Goal: Entertainment & Leisure: Consume media (video, audio)

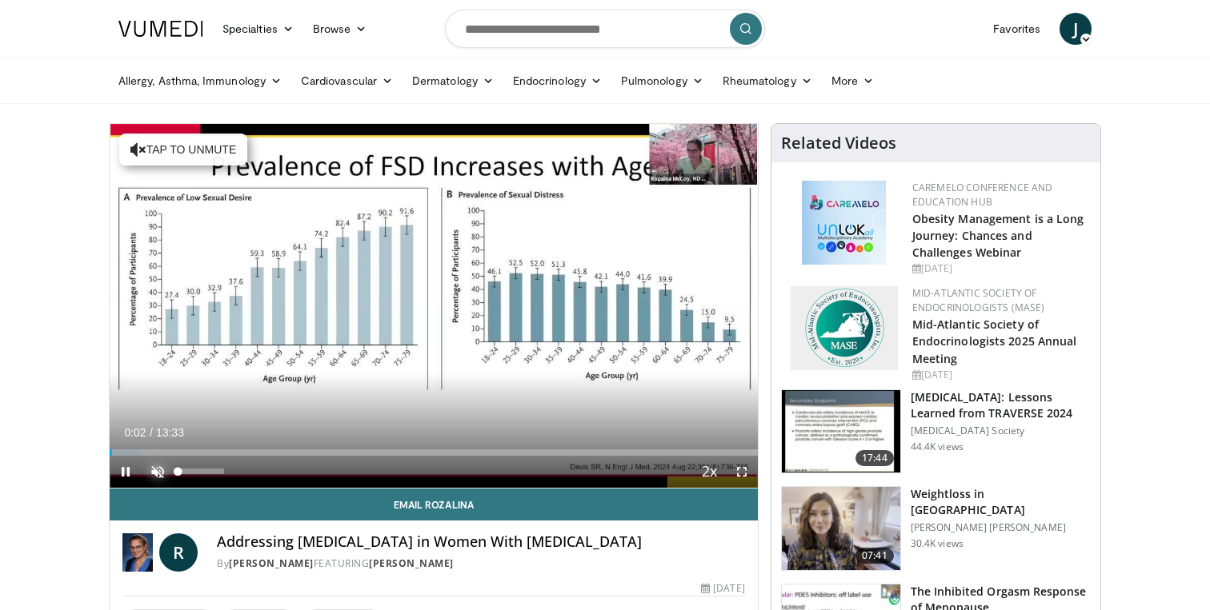
click at [157, 466] on span "Video Player" at bounding box center [158, 472] width 32 height 32
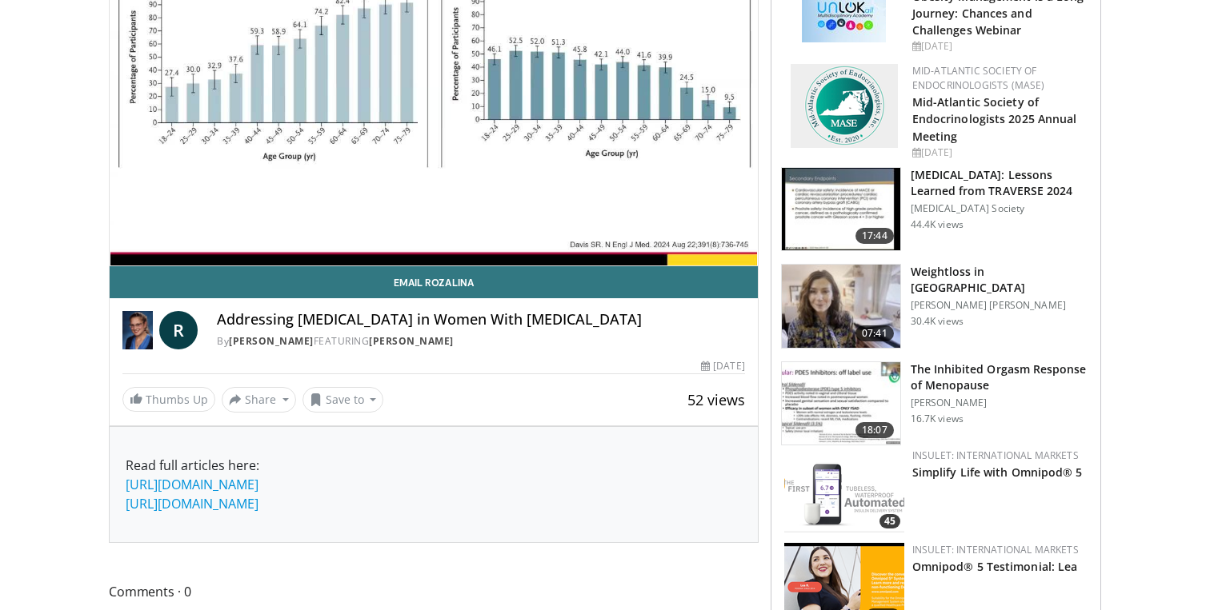
scroll to position [256, 0]
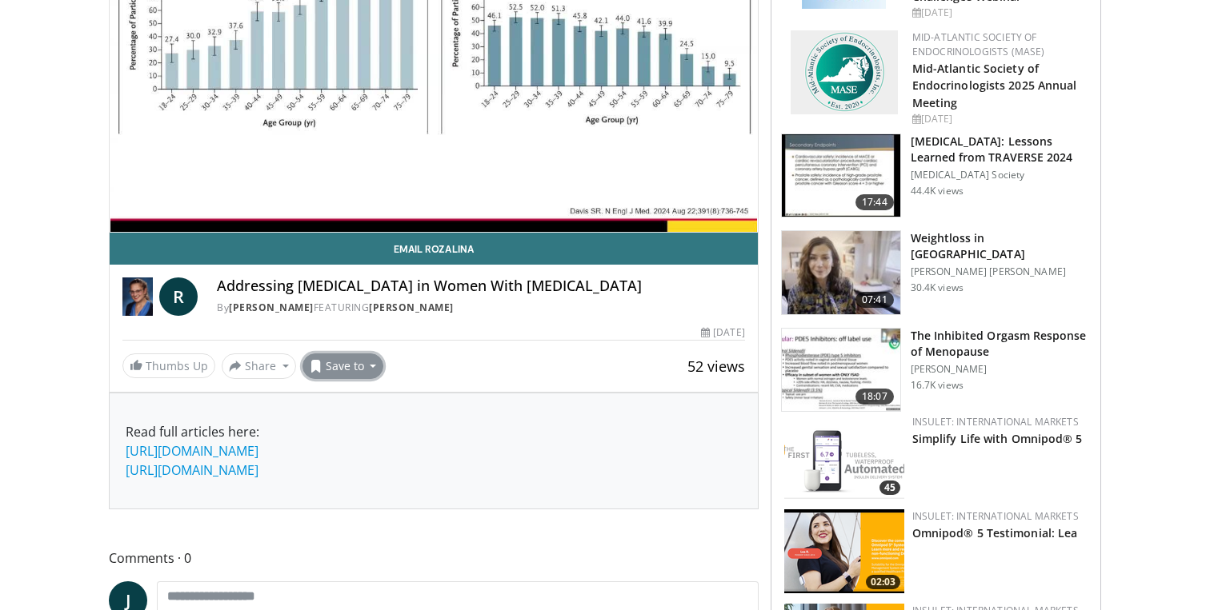
click at [367, 358] on button "Save to" at bounding box center [343, 367] width 82 height 26
drag, startPoint x: 372, startPoint y: 386, endPoint x: 374, endPoint y: 394, distance: 8.2
click at [374, 394] on div "Add to Favorites New Playlist" at bounding box center [371, 420] width 138 height 79
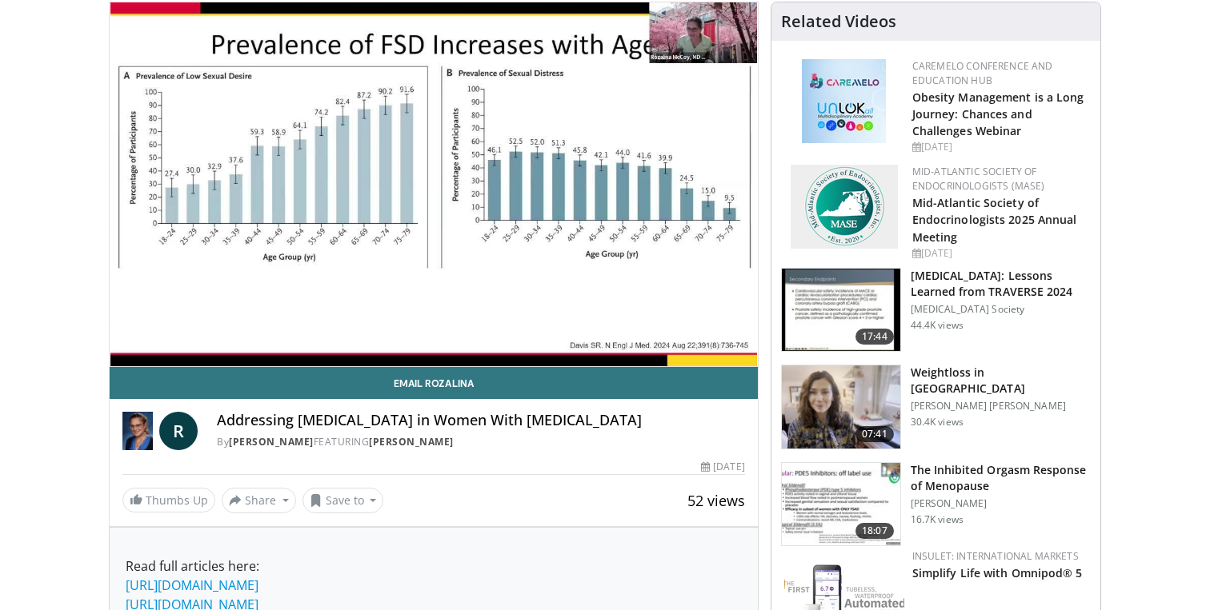
scroll to position [22, 0]
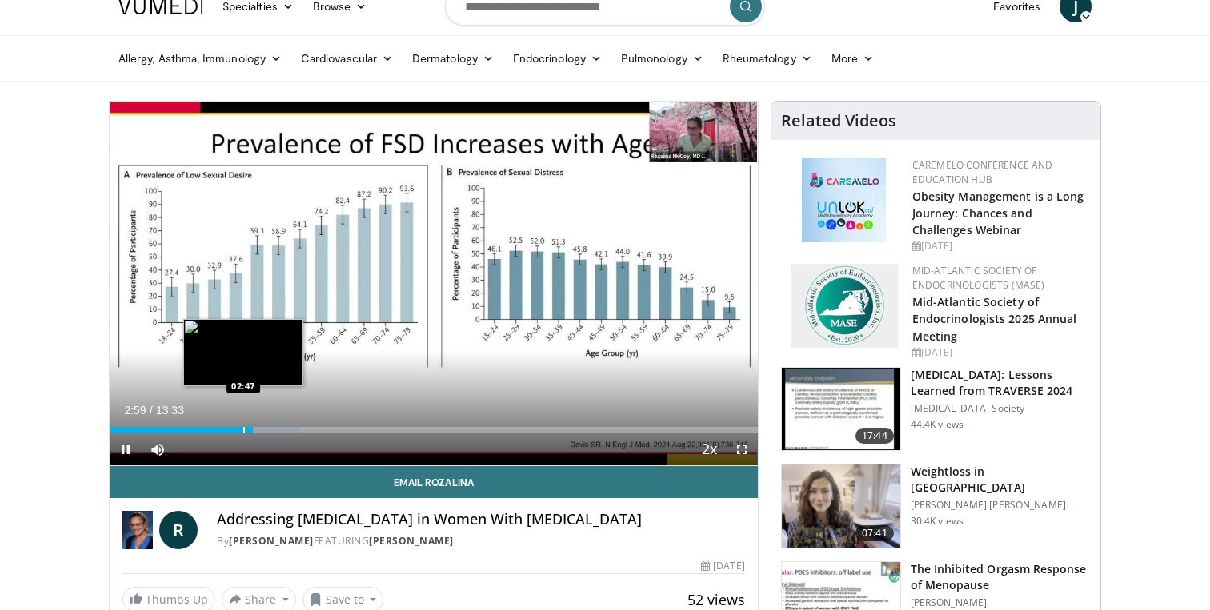
click at [243, 430] on div "Progress Bar" at bounding box center [244, 430] width 2 height 6
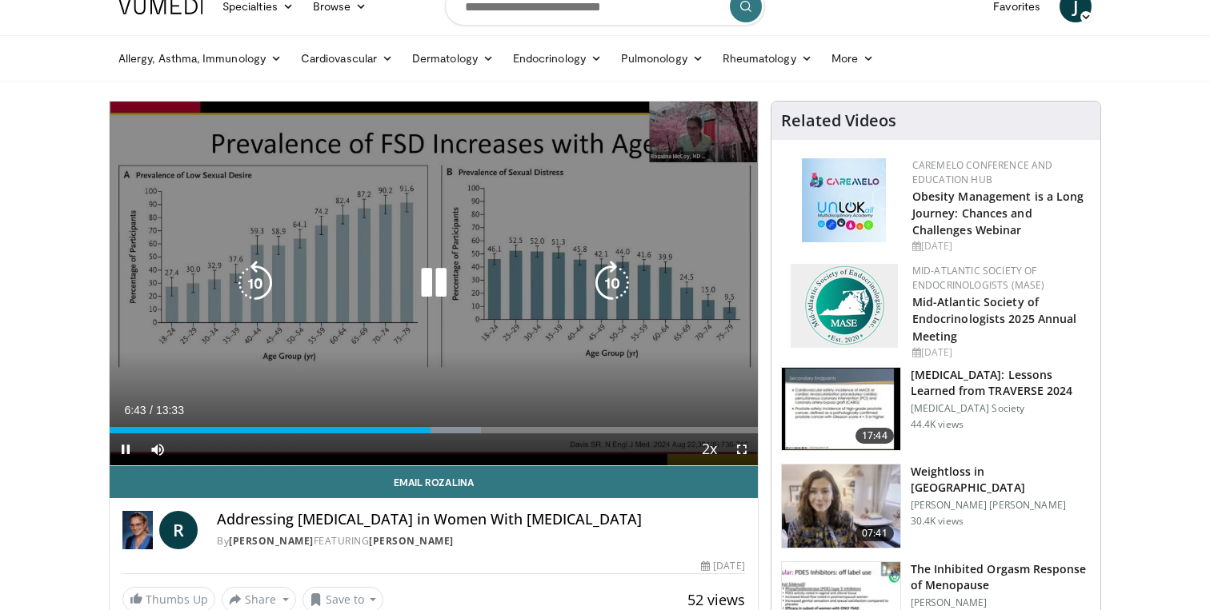
click at [237, 198] on div "10 seconds Tap to unmute" at bounding box center [434, 284] width 648 height 364
click at [416, 283] on icon "Video Player" at bounding box center [433, 283] width 45 height 45
click at [310, 256] on div "10 seconds Tap to unmute" at bounding box center [434, 284] width 648 height 364
click at [302, 218] on div "10 seconds Tap to unmute" at bounding box center [434, 284] width 648 height 364
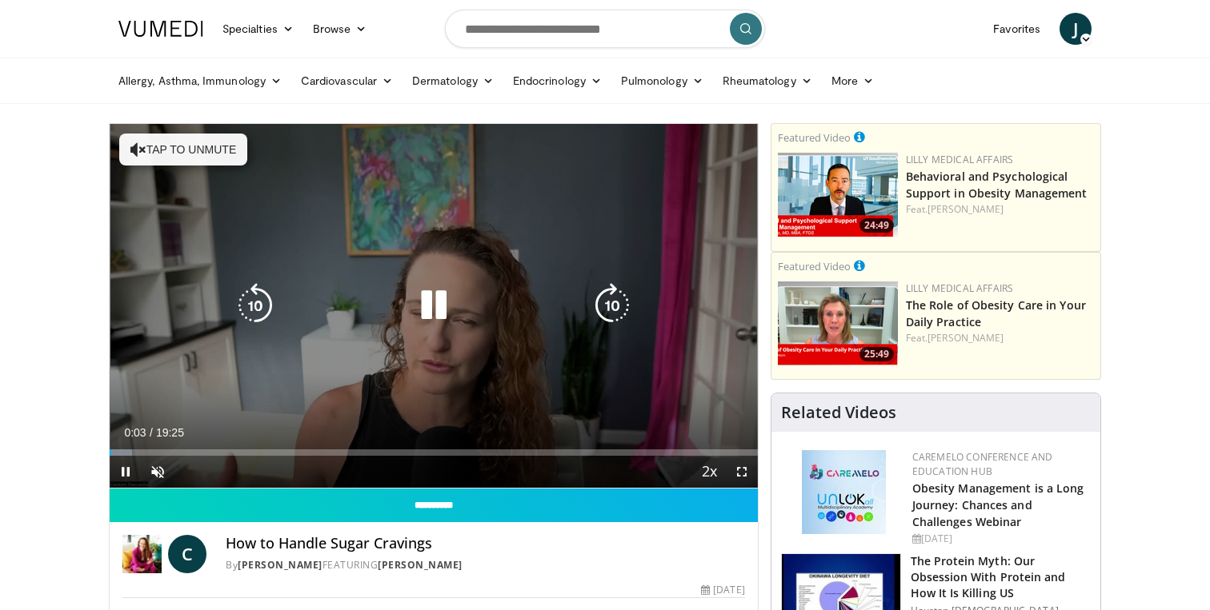
click at [190, 150] on button "Tap to unmute" at bounding box center [183, 150] width 128 height 32
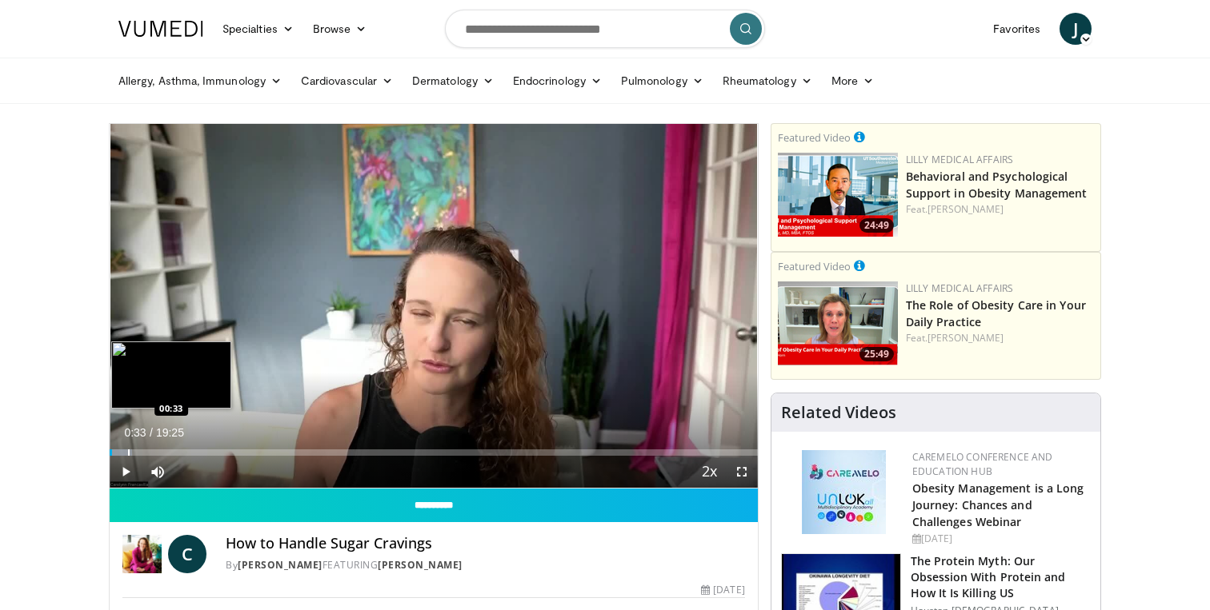
click at [128, 454] on div "Progress Bar" at bounding box center [129, 453] width 2 height 6
click at [136, 451] on div "Progress Bar" at bounding box center [137, 453] width 2 height 6
click at [146, 454] on div "Progress Bar" at bounding box center [145, 453] width 2 height 6
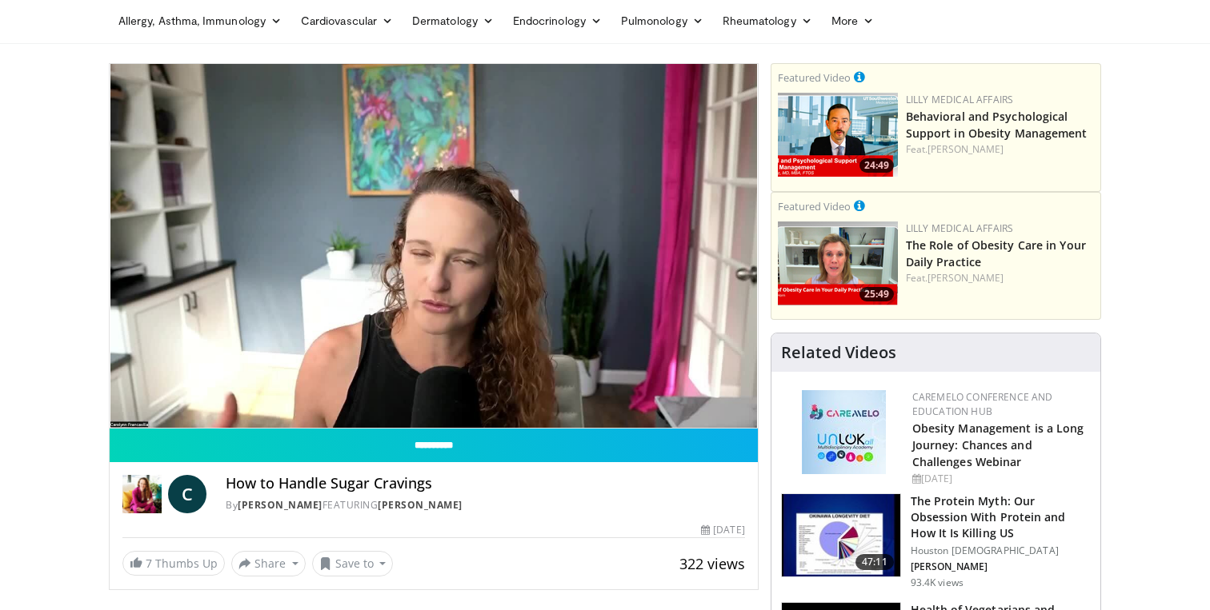
scroll to position [100, 0]
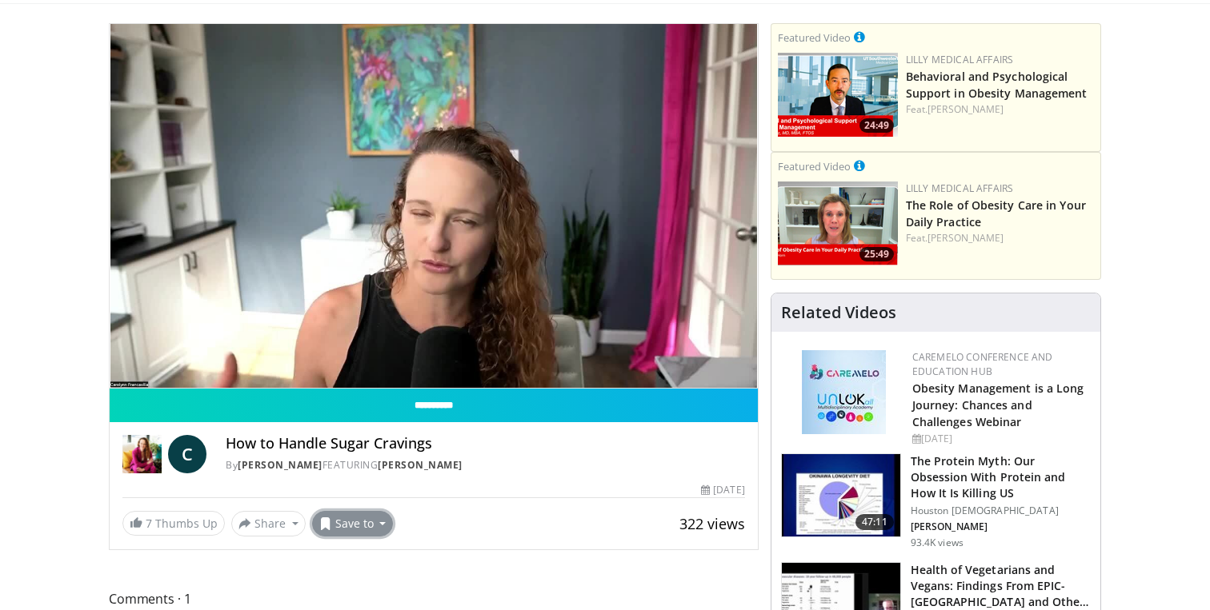
click at [356, 526] on button "Save to" at bounding box center [353, 524] width 82 height 26
click at [403, 451] on span "Add to Favorites" at bounding box center [381, 451] width 98 height 18
